Goal: Information Seeking & Learning: Learn about a topic

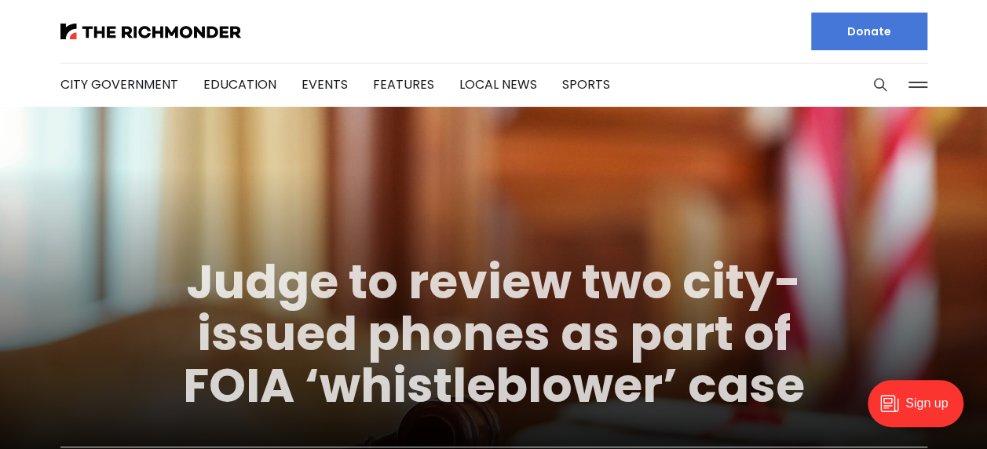
click at [585, 362] on link "Judge to review two city-issued phones as part of FOIA ‘whistleblower’ case" at bounding box center [494, 334] width 622 height 170
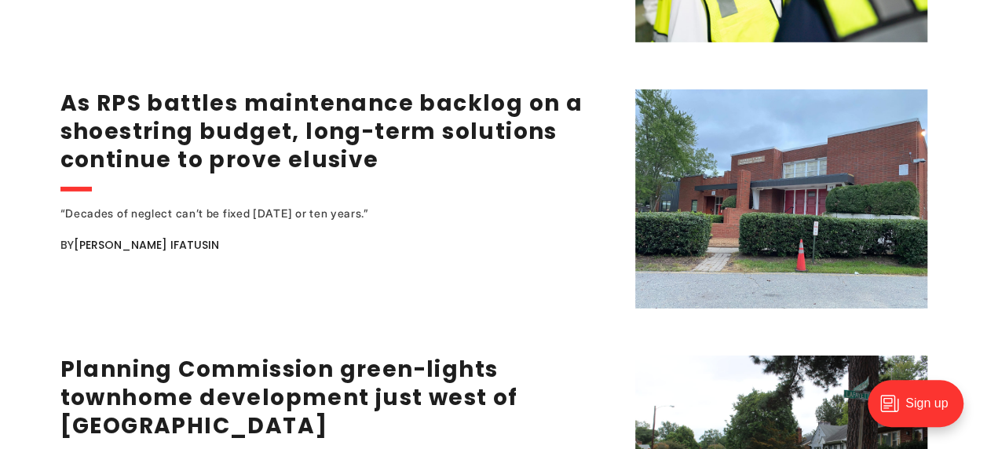
scroll to position [2382, 0]
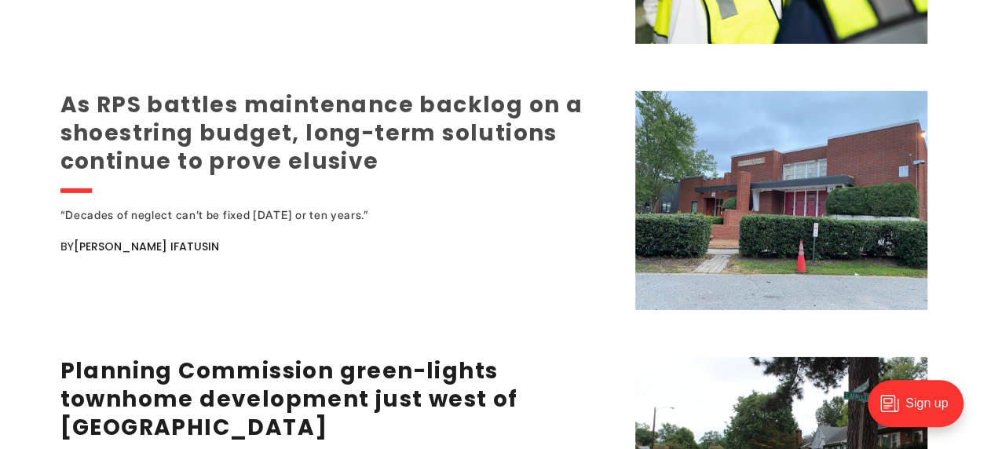
click at [275, 126] on link "As RPS battles maintenance backlog on a shoestring budget, long-term solutions …" at bounding box center [321, 133] width 523 height 87
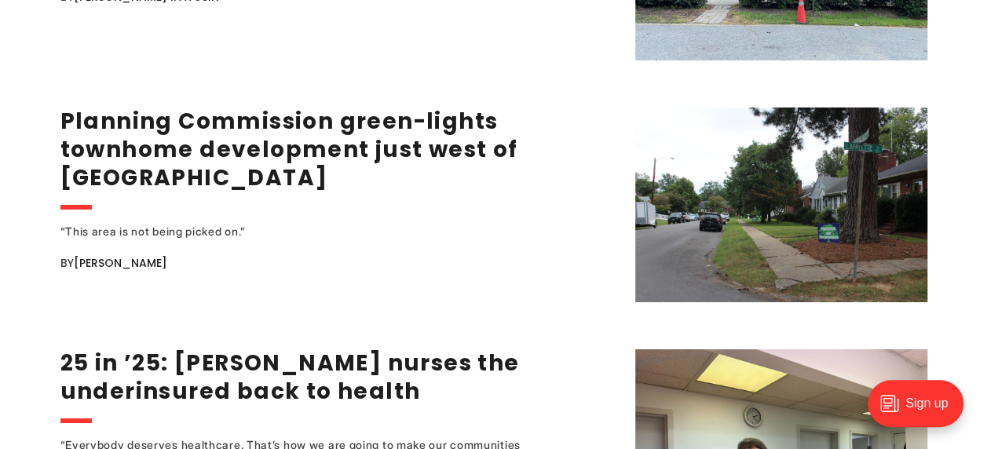
scroll to position [2631, 0]
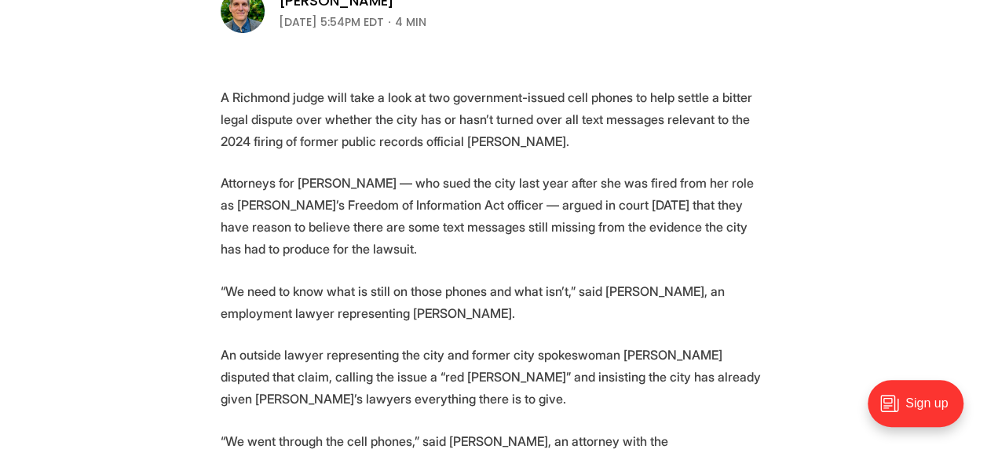
scroll to position [562, 0]
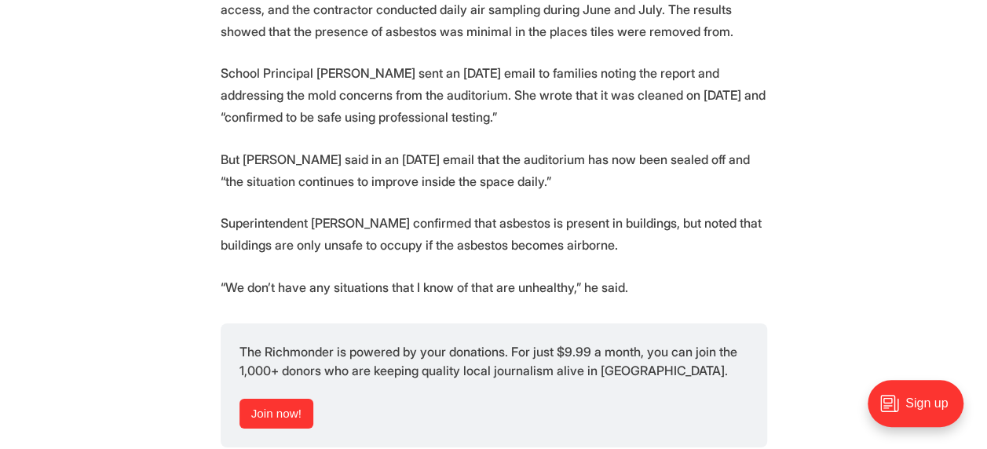
scroll to position [2508, 0]
